Goal: Find specific page/section: Find specific page/section

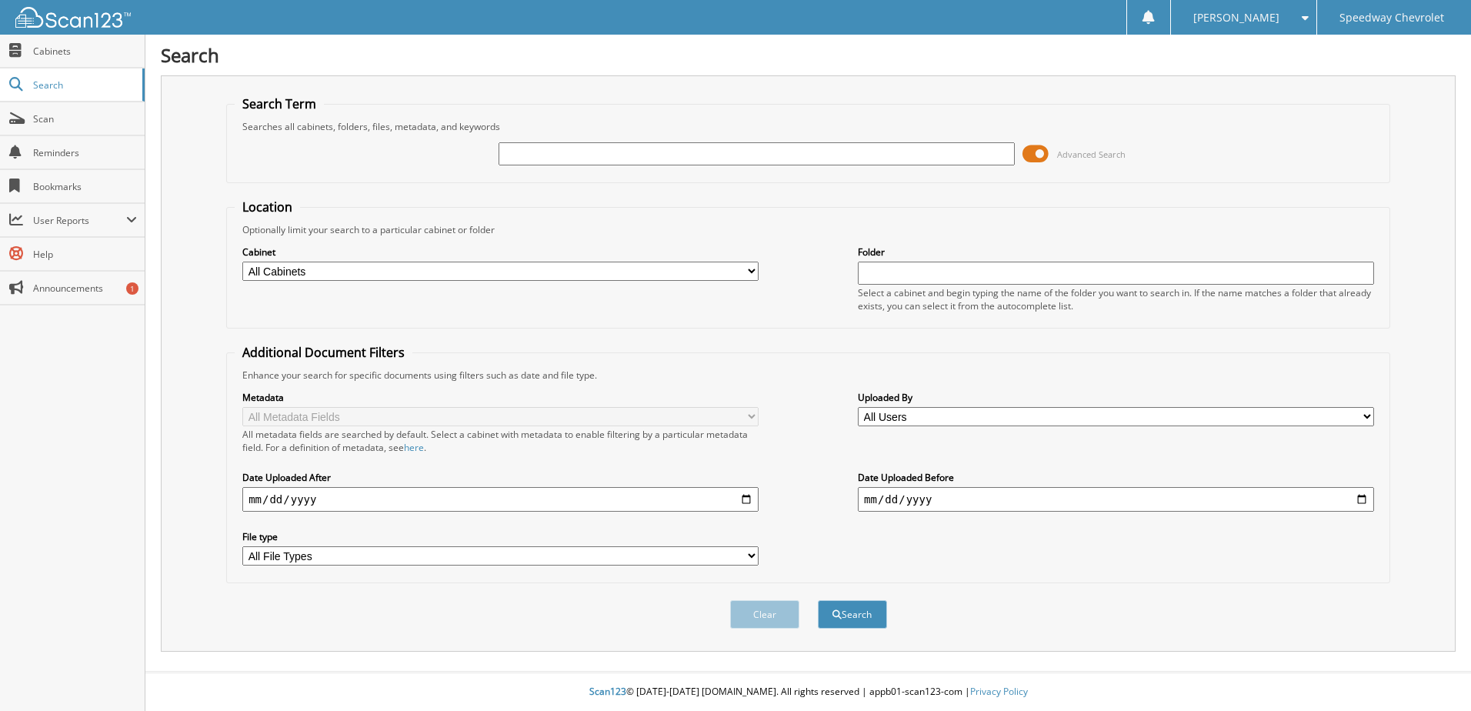
click at [526, 154] on input "text" at bounding box center [757, 153] width 516 height 23
type input "HOLBRKK"
click at [818, 600] on button "Search" at bounding box center [852, 614] width 69 height 28
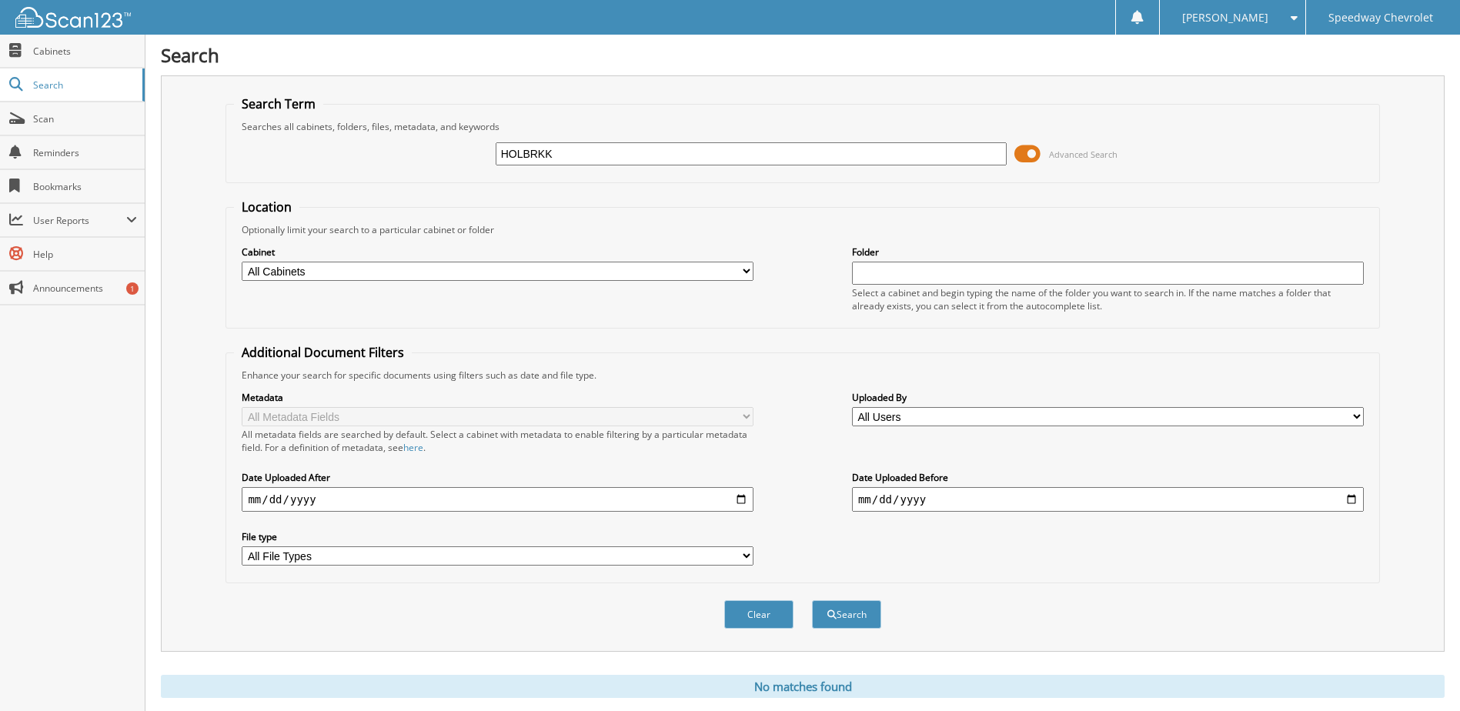
click at [539, 152] on input "HOLBRKK" at bounding box center [752, 153] width 512 height 23
type input "[PERSON_NAME]"
click at [812, 600] on button "Search" at bounding box center [846, 614] width 69 height 28
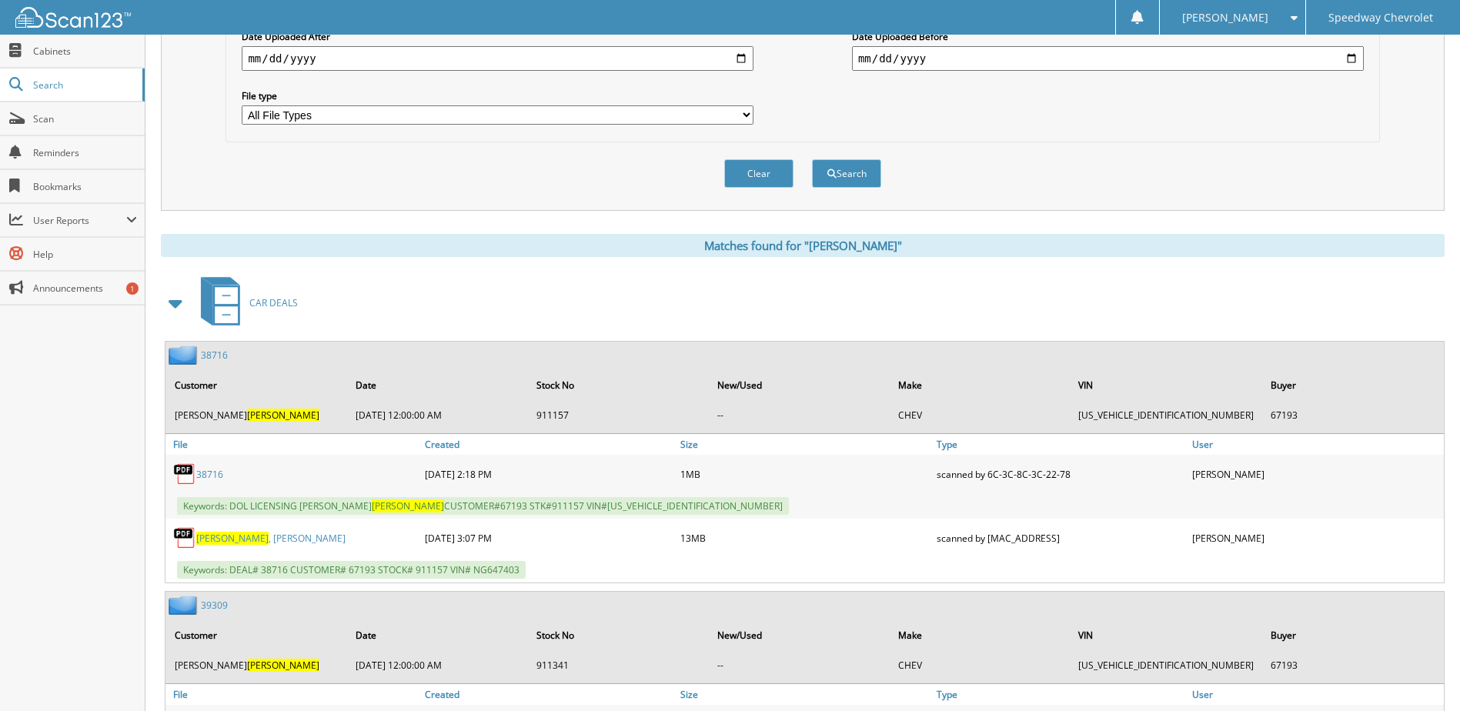
scroll to position [462, 0]
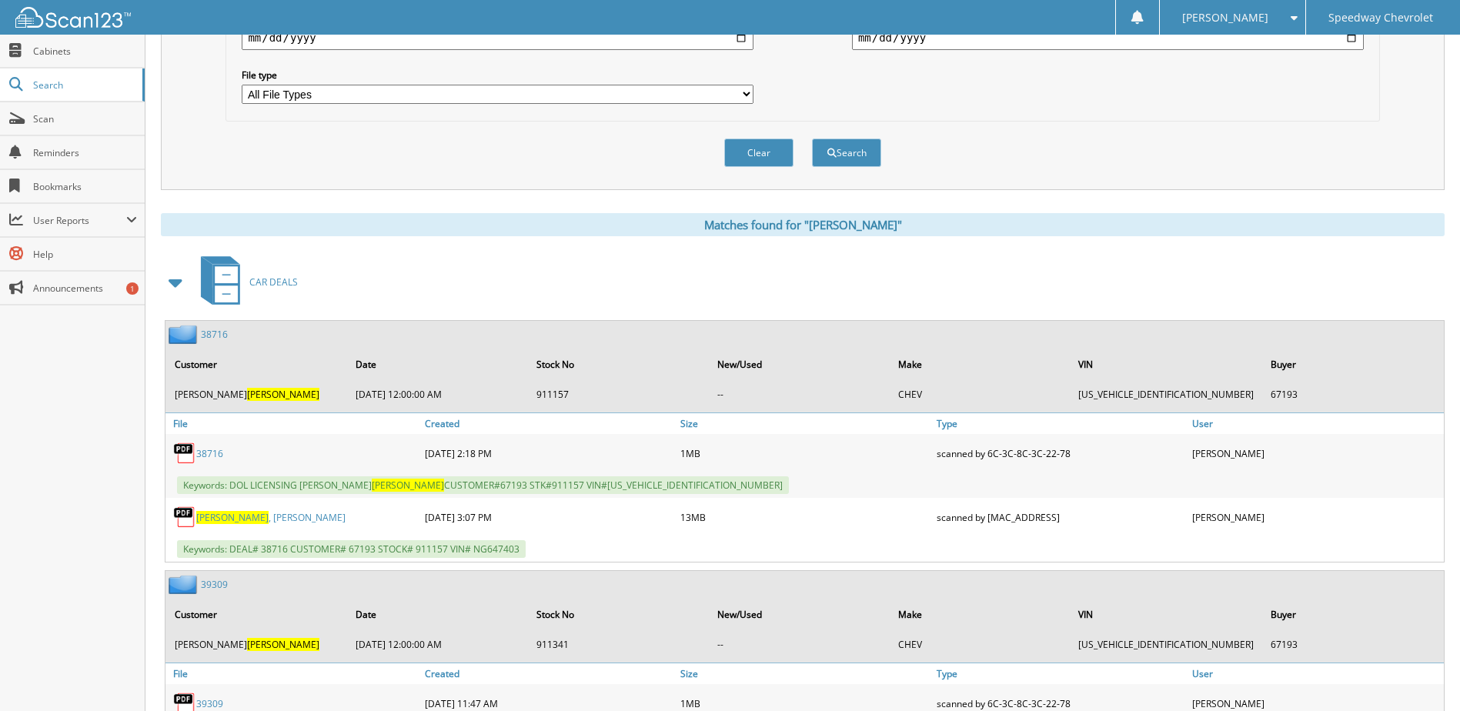
click at [258, 522] on link "HOLBROOK , JASON" at bounding box center [270, 517] width 149 height 13
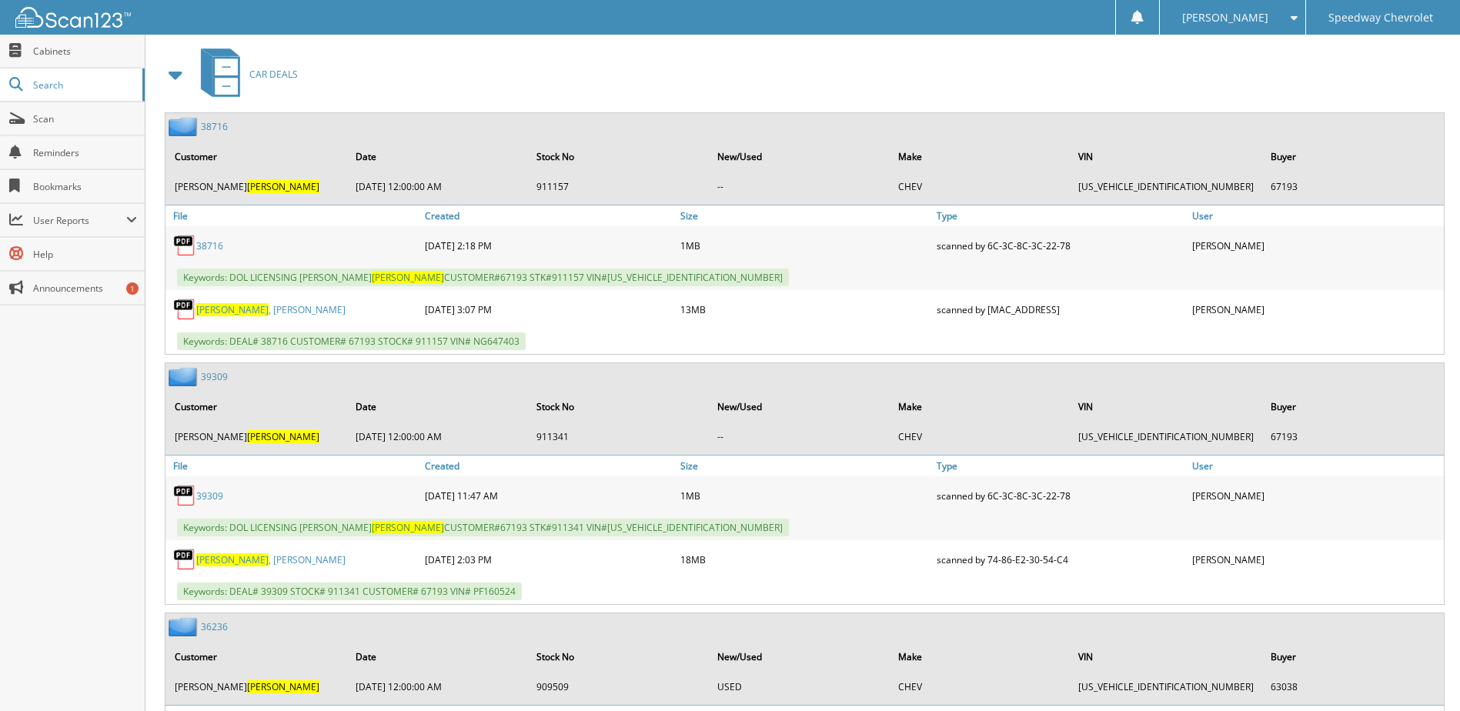
scroll to position [693, 0]
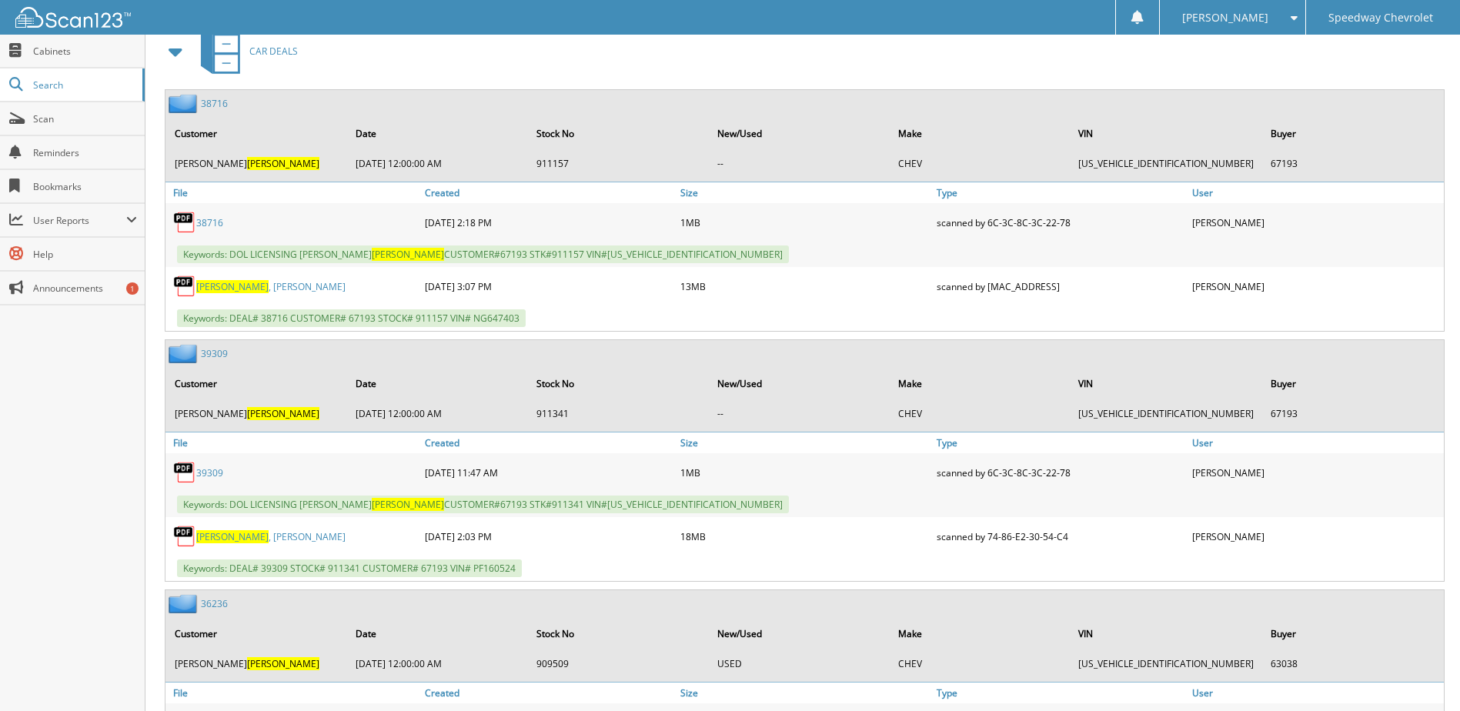
click at [213, 476] on link "39309" at bounding box center [209, 472] width 27 height 13
click at [299, 539] on link "HOLBROOK , JASON WILLIAM" at bounding box center [270, 536] width 149 height 13
